Goal: Task Accomplishment & Management: Manage account settings

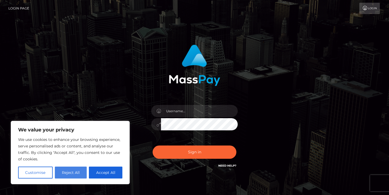
click at [79, 172] on button "Reject All" at bounding box center [71, 172] width 32 height 12
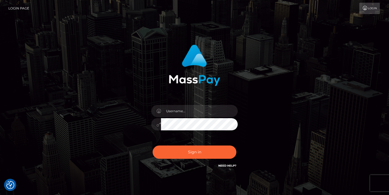
click at [24, 10] on link "Login Page" at bounding box center [18, 8] width 21 height 11
click at [367, 6] on icon at bounding box center [365, 8] width 6 height 4
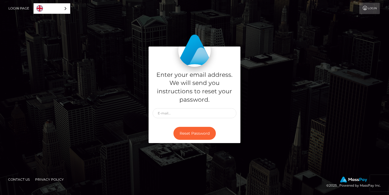
click at [367, 8] on icon at bounding box center [365, 8] width 6 height 4
